Goal: Transaction & Acquisition: Purchase product/service

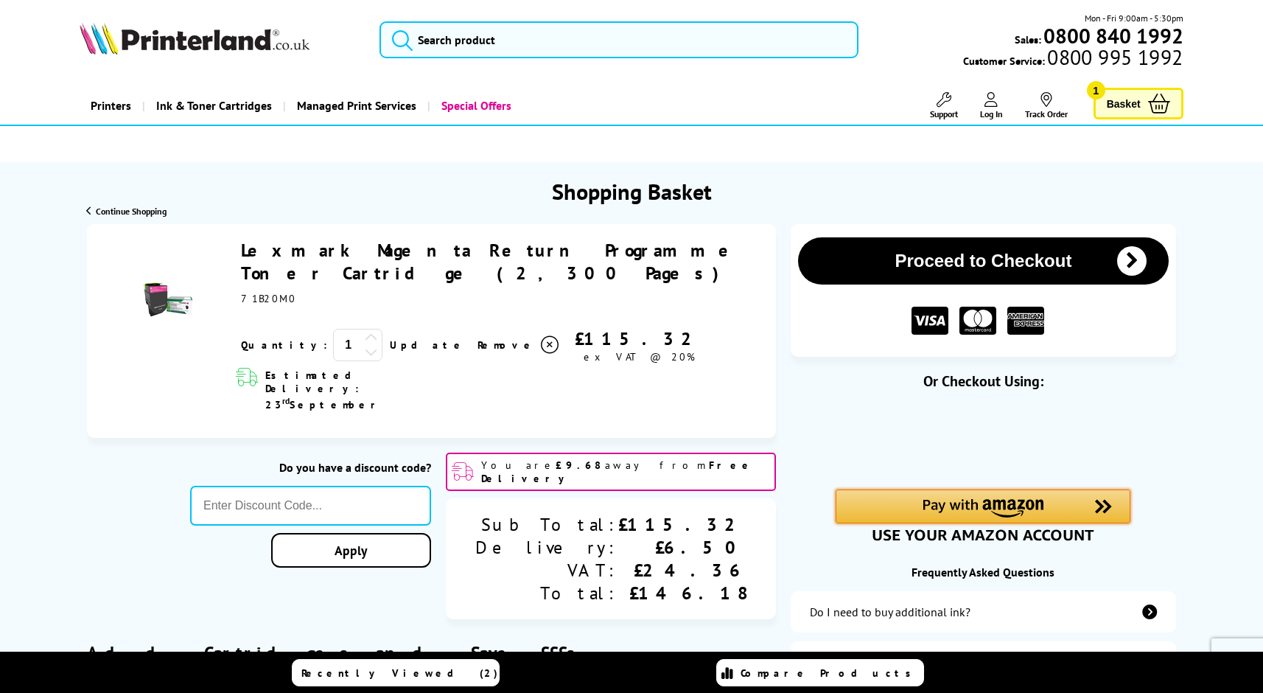
click at [1004, 500] on img "Amazon Pay - Use your Amazon account" at bounding box center [982, 508] width 121 height 18
